Goal: Task Accomplishment & Management: Use online tool/utility

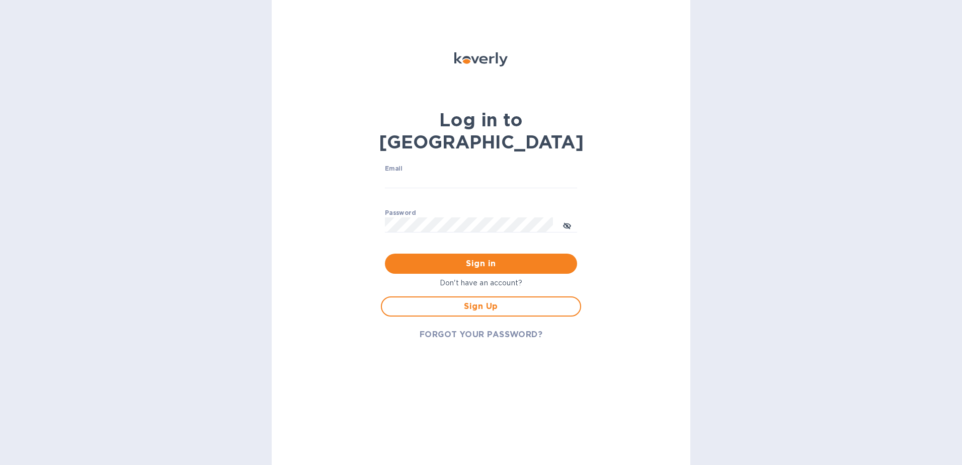
click at [488, 60] on img at bounding box center [480, 59] width 53 height 14
click at [836, 213] on div "Log in to Koverly Email ​ Password ​ Sign in Don't have an account? Sign Up FOR…" at bounding box center [481, 232] width 962 height 465
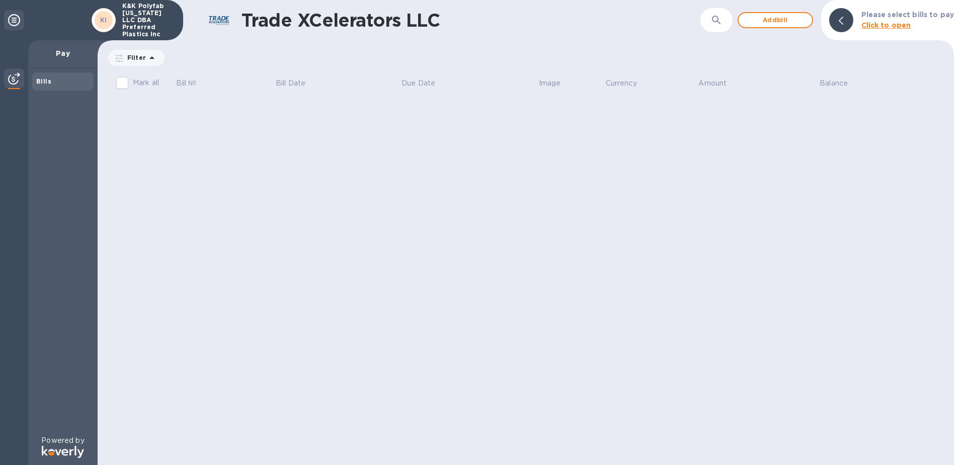
click at [715, 164] on div "Trade XCelerators LLC ​ Add bill Please select bills to pay Click to open Filte…" at bounding box center [526, 232] width 856 height 465
click at [658, 24] on h1 "Trade XCelerators LLC" at bounding box center [471, 20] width 459 height 21
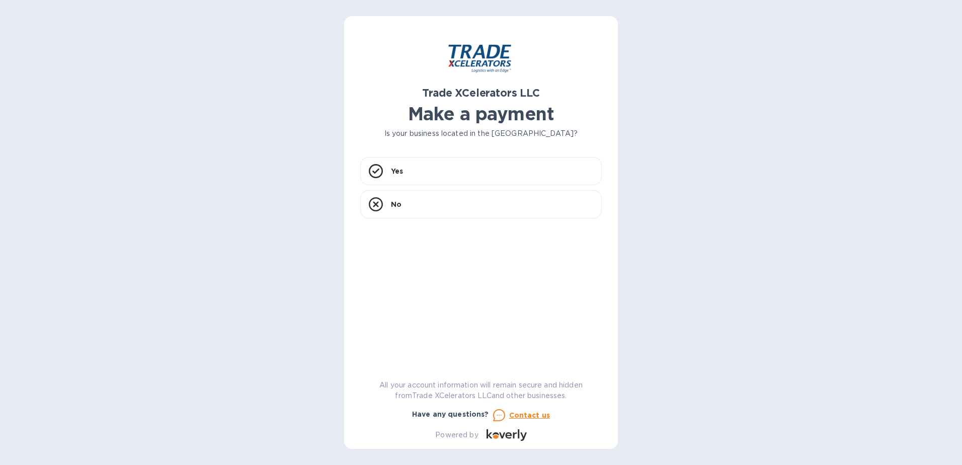
click at [527, 414] on u "Contact us" at bounding box center [529, 415] width 41 height 8
